Goal: Task Accomplishment & Management: Use online tool/utility

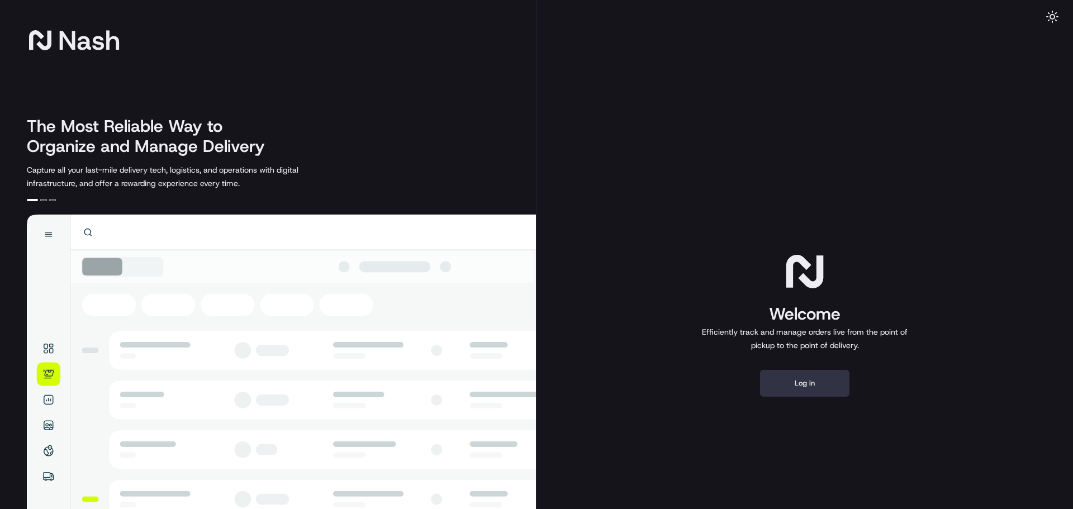
click at [821, 377] on button "Log in" at bounding box center [804, 383] width 89 height 27
